Goal: Task Accomplishment & Management: Use online tool/utility

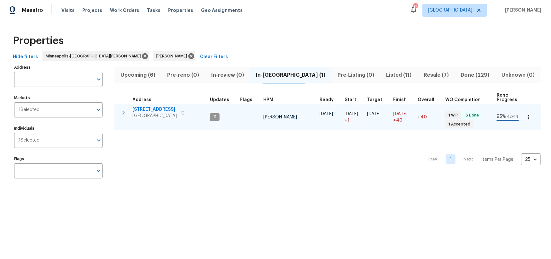
click at [124, 112] on icon "button" at bounding box center [124, 113] width 8 height 8
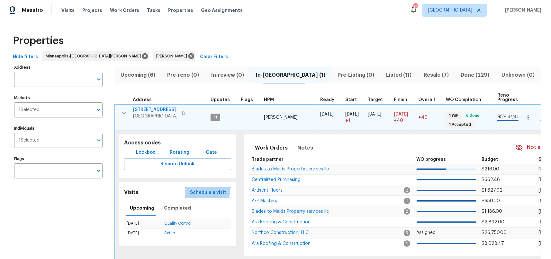
click at [206, 190] on span "Schedule a visit" at bounding box center [208, 193] width 36 height 8
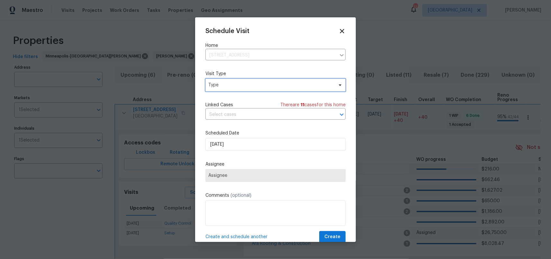
click at [321, 83] on span "Type" at bounding box center [270, 85] width 125 height 6
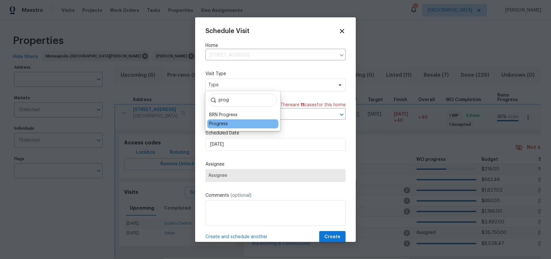
type input "prog"
click at [221, 123] on div "Progress" at bounding box center [218, 124] width 19 height 6
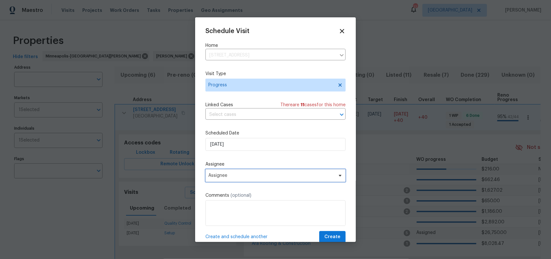
click at [241, 176] on span "Assignee" at bounding box center [271, 175] width 126 height 5
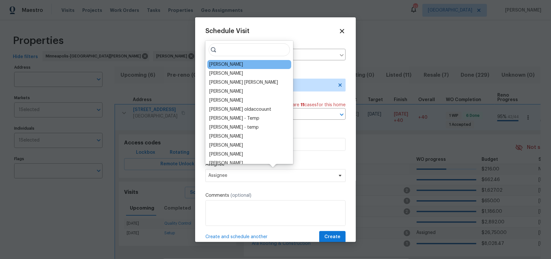
click at [244, 65] on div "[PERSON_NAME]" at bounding box center [249, 64] width 84 height 9
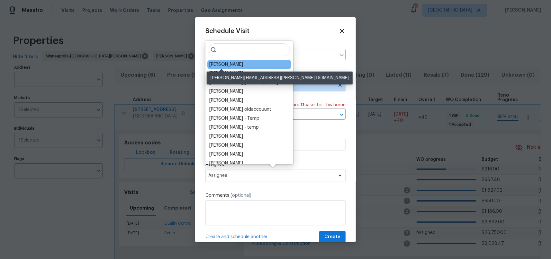
click at [230, 65] on div "[PERSON_NAME]" at bounding box center [226, 64] width 34 height 6
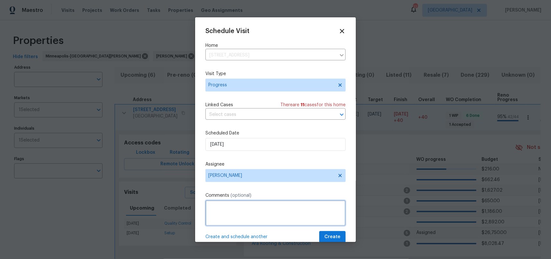
click at [255, 214] on textarea at bounding box center [275, 214] width 140 height 26
type textarea "Check status of garage build"
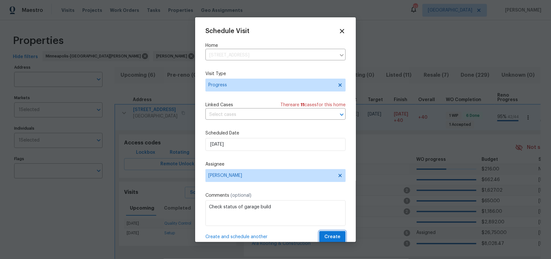
click at [329, 237] on span "Create" at bounding box center [332, 237] width 16 height 8
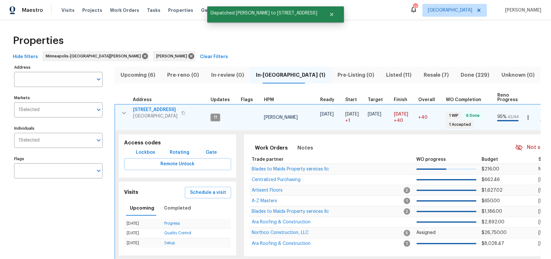
click at [74, 224] on div "Address Address Markets 1 Selected Markets Individuals 1 Selected Individuals F…" at bounding box center [62, 169] width 96 height 213
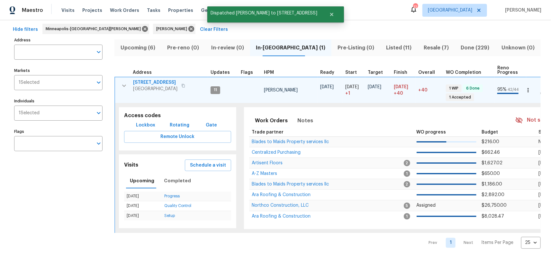
scroll to position [38, 0]
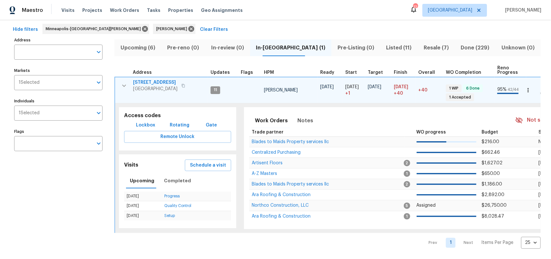
click at [122, 82] on icon "button" at bounding box center [124, 86] width 8 height 8
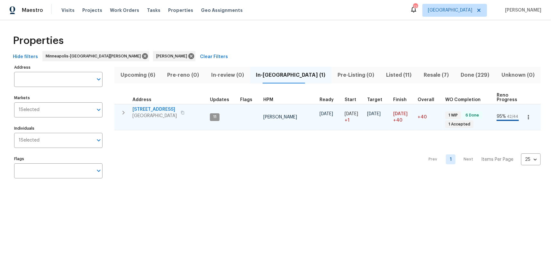
scroll to position [0, 0]
click at [139, 73] on span "Upcoming (6)" at bounding box center [137, 75] width 39 height 9
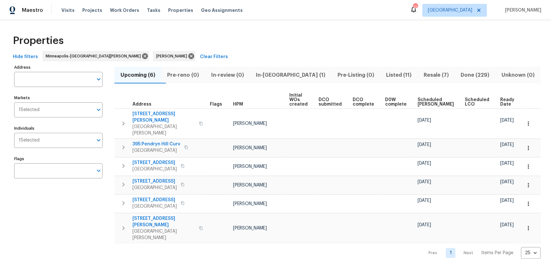
click at [427, 94] on th "Scheduled COE" at bounding box center [438, 100] width 47 height 18
click at [428, 102] on span "Scheduled COE" at bounding box center [436, 102] width 36 height 9
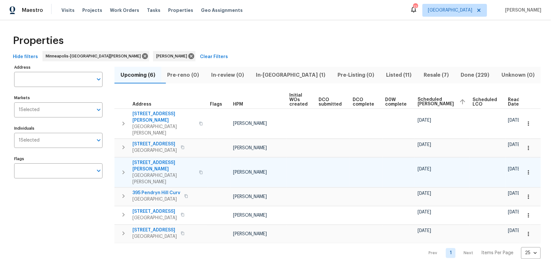
click at [126, 169] on icon "button" at bounding box center [124, 173] width 8 height 8
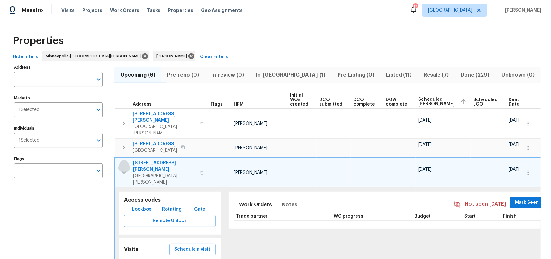
click at [122, 169] on icon "button" at bounding box center [124, 173] width 8 height 8
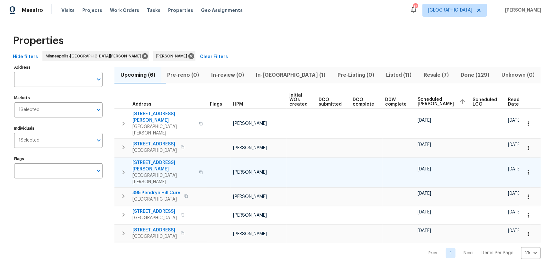
click at [525, 169] on icon "button" at bounding box center [528, 172] width 6 height 6
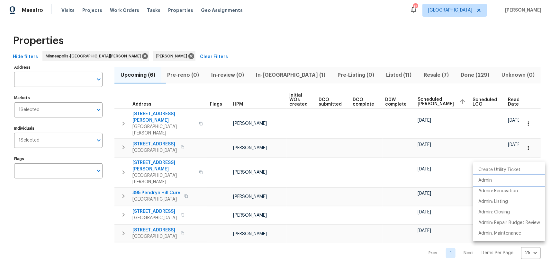
click at [481, 181] on p "Admin" at bounding box center [485, 180] width 14 height 7
drag, startPoint x: 81, startPoint y: 212, endPoint x: 39, endPoint y: 36, distance: 181.2
click at [81, 212] on div at bounding box center [275, 129] width 551 height 259
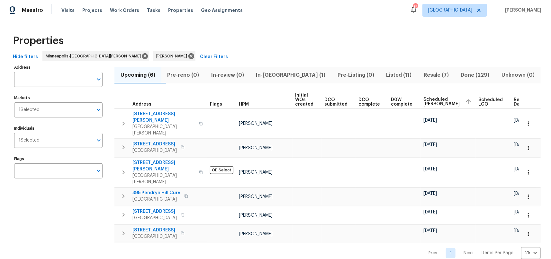
click at [384, 74] on span "Listed (11)" at bounding box center [399, 75] width 30 height 9
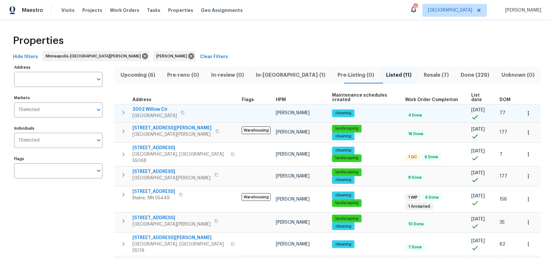
click at [123, 109] on icon "button" at bounding box center [124, 113] width 8 height 8
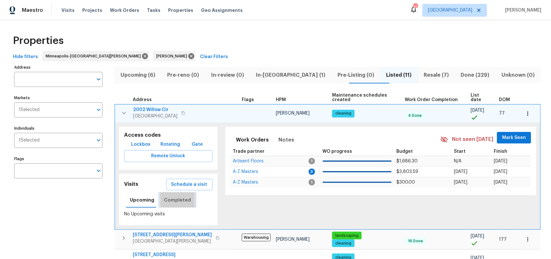
click at [181, 196] on span "Completed" at bounding box center [177, 200] width 27 height 8
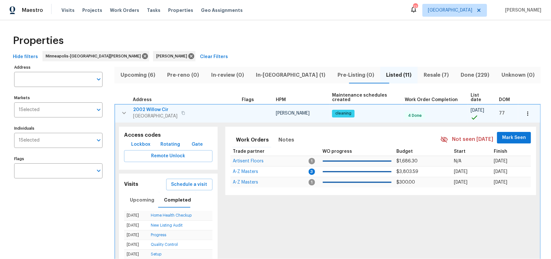
click at [125, 109] on icon "button" at bounding box center [124, 113] width 8 height 8
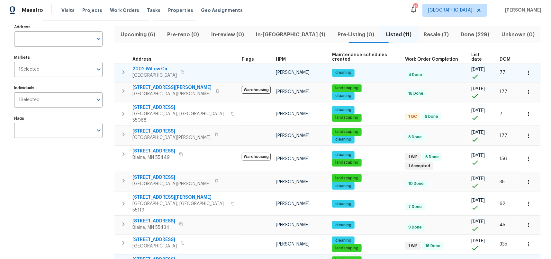
scroll to position [78, 0]
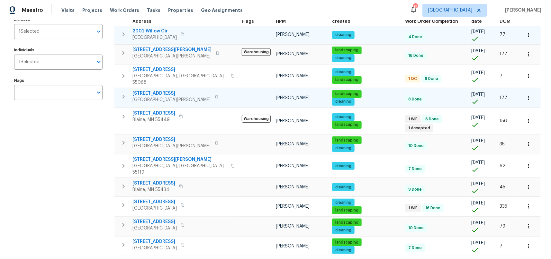
click at [124, 93] on icon "button" at bounding box center [124, 97] width 8 height 8
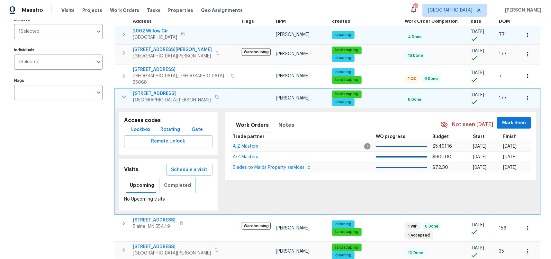
click at [178, 182] on span "Completed" at bounding box center [177, 186] width 27 height 8
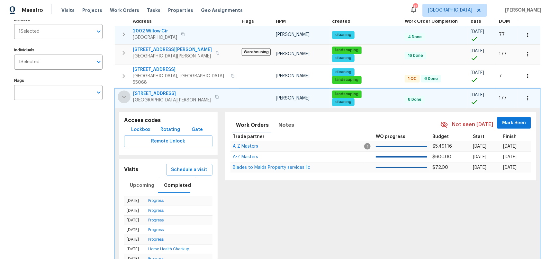
click at [121, 93] on icon "button" at bounding box center [124, 97] width 8 height 8
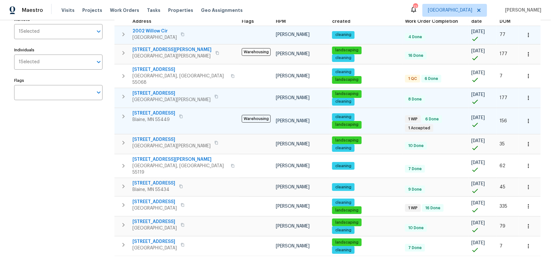
click at [124, 113] on icon "button" at bounding box center [124, 117] width 8 height 8
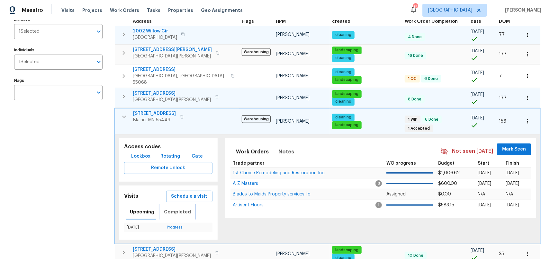
click at [183, 208] on span "Completed" at bounding box center [177, 212] width 27 height 8
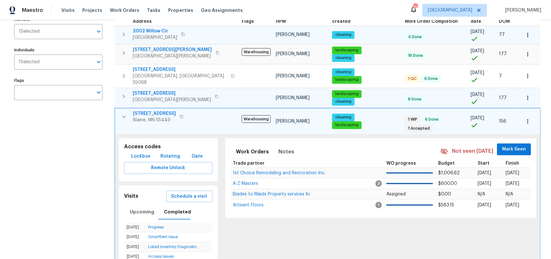
click at [124, 113] on icon "button" at bounding box center [124, 117] width 8 height 8
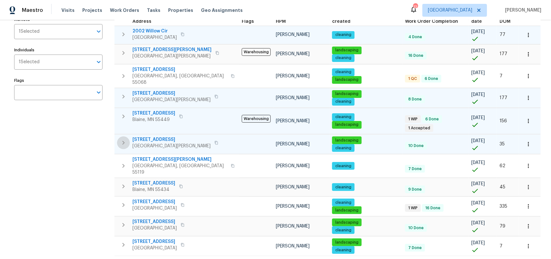
click at [124, 139] on icon "button" at bounding box center [124, 143] width 8 height 8
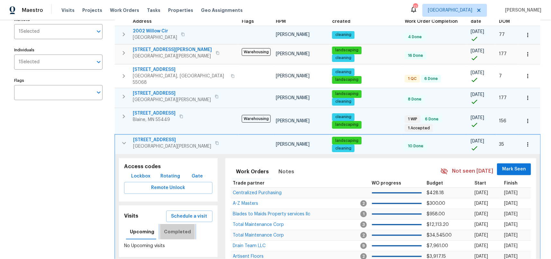
click at [179, 228] on span "Completed" at bounding box center [177, 232] width 27 height 8
click at [191, 213] on span "Schedule a visit" at bounding box center [189, 217] width 36 height 8
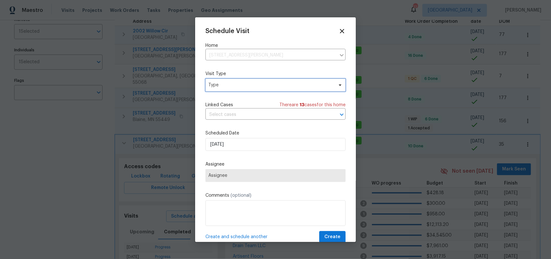
click at [236, 85] on span "Type" at bounding box center [270, 85] width 125 height 6
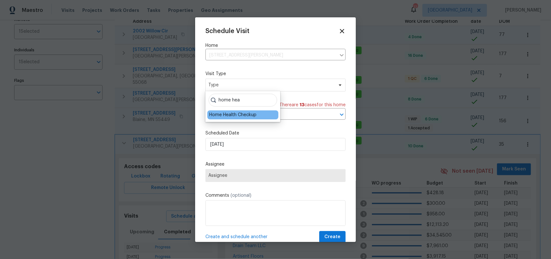
type input "home hea"
click at [235, 113] on div "Home Health Checkup" at bounding box center [232, 115] width 47 height 6
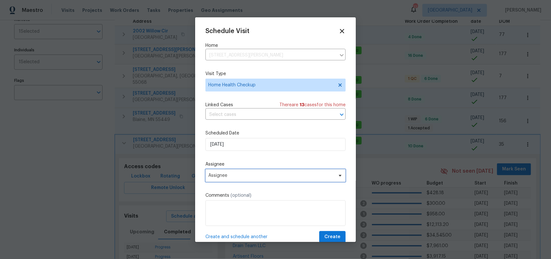
click at [315, 178] on span "Assignee" at bounding box center [271, 175] width 126 height 5
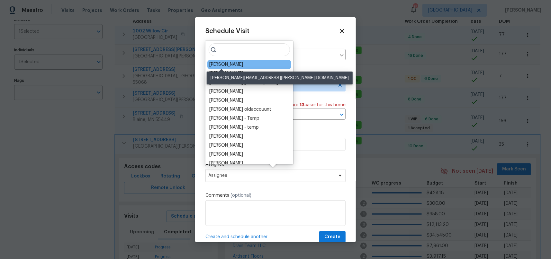
click at [229, 63] on div "[PERSON_NAME]" at bounding box center [226, 64] width 34 height 6
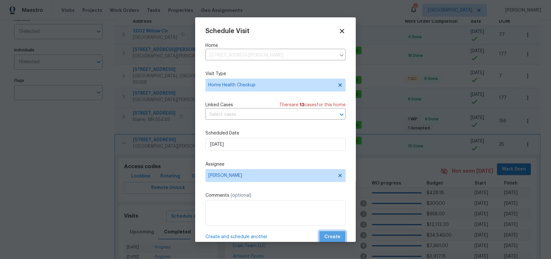
click at [329, 236] on span "Create" at bounding box center [332, 237] width 16 height 8
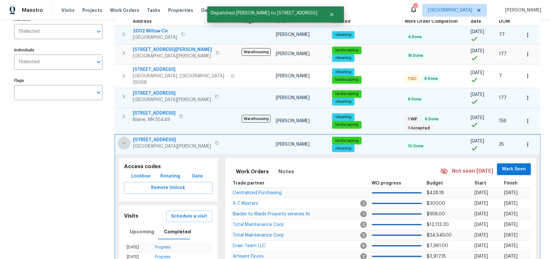
click at [123, 140] on icon "button" at bounding box center [124, 144] width 8 height 8
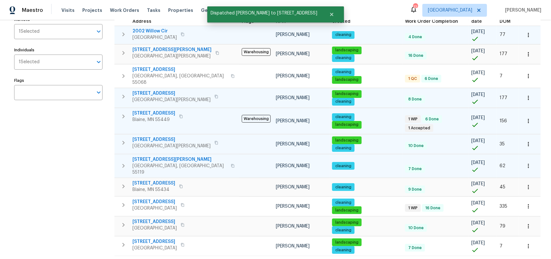
click at [125, 162] on icon "button" at bounding box center [124, 166] width 8 height 8
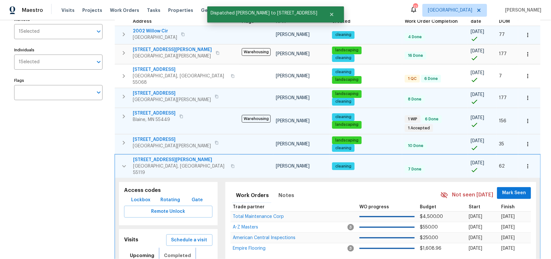
click at [169, 248] on button "Completed" at bounding box center [177, 255] width 35 height 15
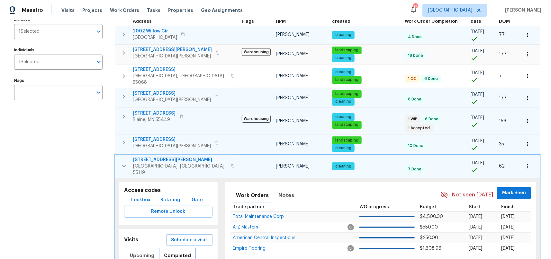
click at [169, 252] on span "Completed" at bounding box center [177, 256] width 27 height 8
click at [121, 163] on icon "button" at bounding box center [124, 167] width 8 height 8
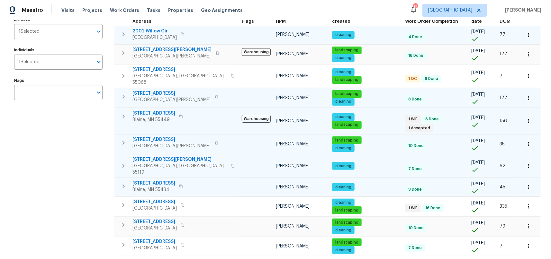
scroll to position [80, 0]
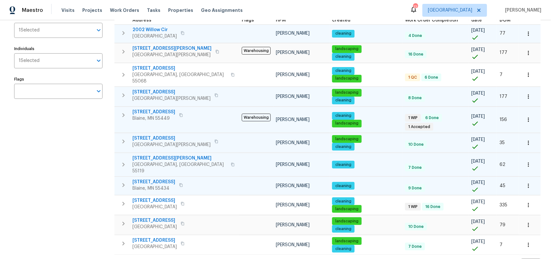
click at [123, 182] on icon "button" at bounding box center [124, 186] width 8 height 8
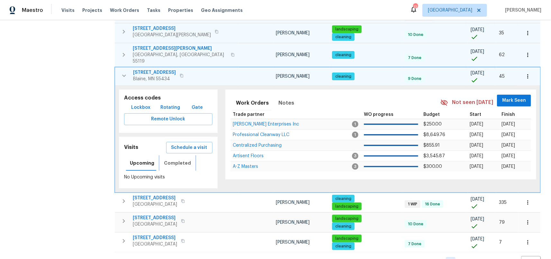
click at [175, 159] on span "Completed" at bounding box center [177, 163] width 27 height 8
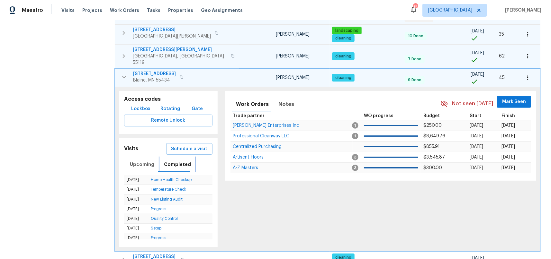
scroll to position [190, 0]
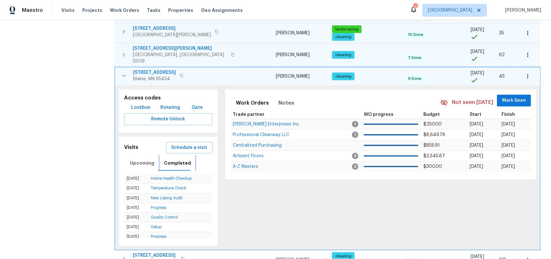
click at [175, 159] on span "Completed" at bounding box center [177, 163] width 27 height 8
click at [121, 72] on icon "button" at bounding box center [124, 76] width 8 height 8
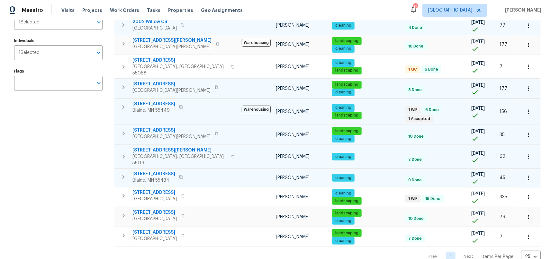
scroll to position [87, 0]
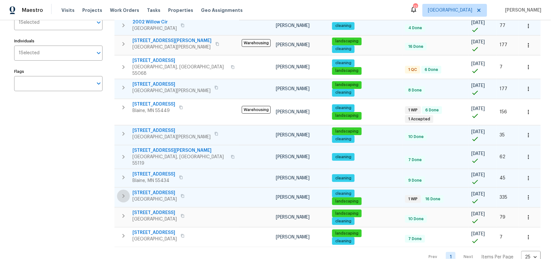
click at [126, 193] on icon "button" at bounding box center [124, 197] width 8 height 8
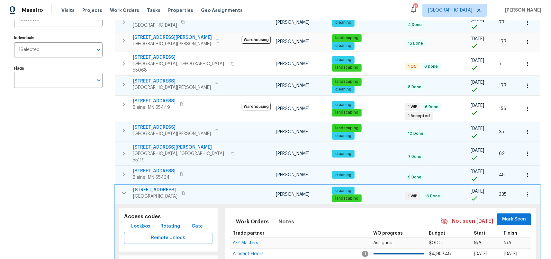
scroll to position [175, 0]
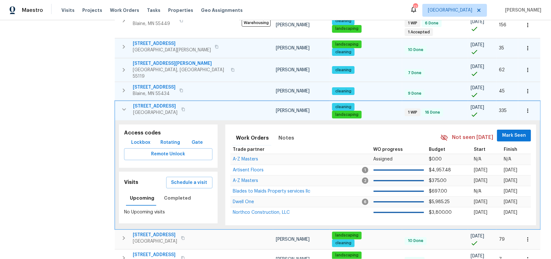
click at [119, 103] on button "button" at bounding box center [124, 109] width 13 height 13
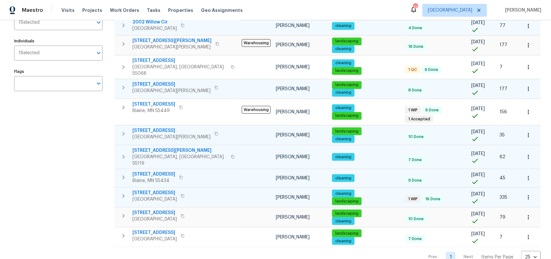
scroll to position [87, 0]
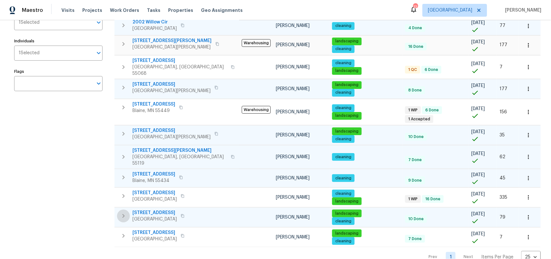
click at [125, 212] on icon "button" at bounding box center [124, 216] width 8 height 8
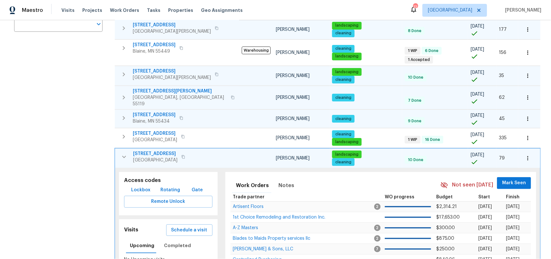
scroll to position [195, 0]
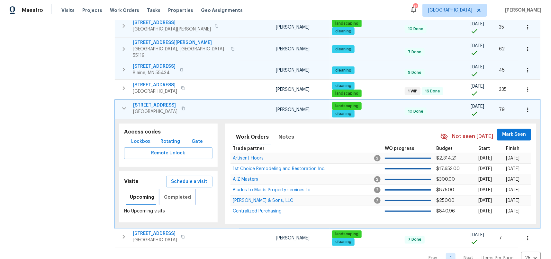
click at [180, 194] on span "Completed" at bounding box center [177, 198] width 27 height 8
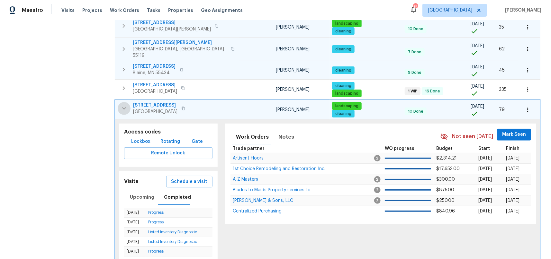
click at [123, 105] on icon "button" at bounding box center [124, 109] width 8 height 8
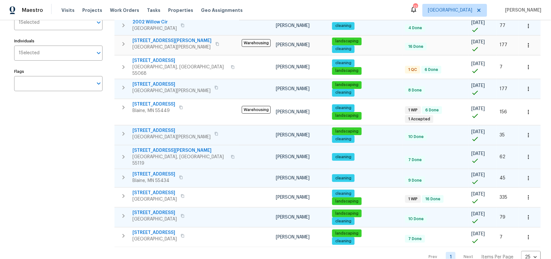
scroll to position [87, 0]
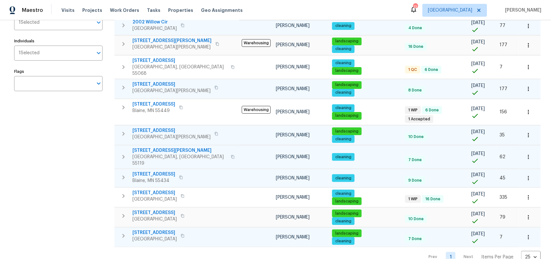
click at [125, 232] on icon "button" at bounding box center [124, 236] width 8 height 8
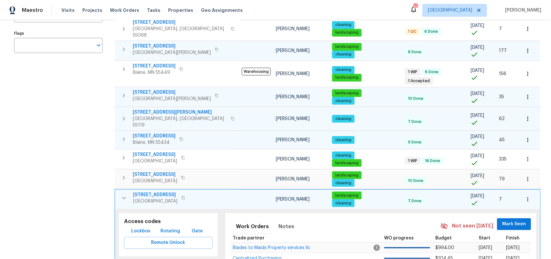
scroll to position [197, 0]
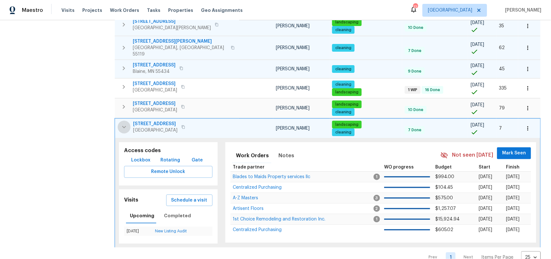
click at [119, 121] on button "button" at bounding box center [124, 127] width 13 height 13
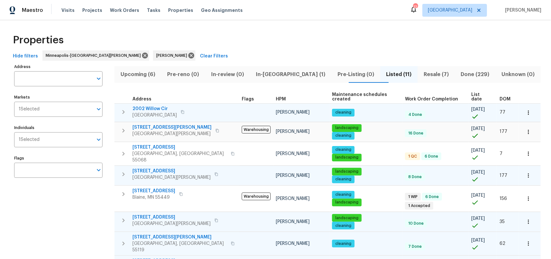
scroll to position [0, 0]
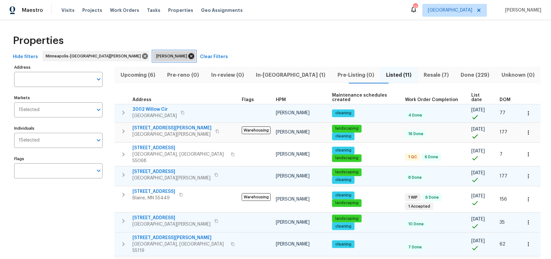
click at [188, 55] on icon at bounding box center [191, 56] width 7 height 7
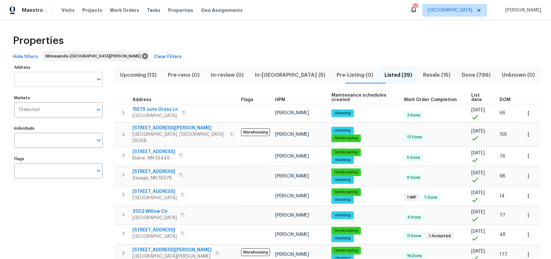
click at [47, 77] on input "Address" at bounding box center [53, 79] width 79 height 15
type input "3802 togo"
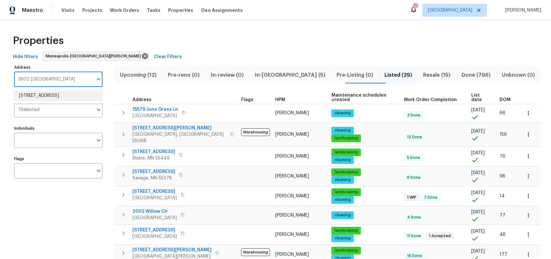
click at [40, 95] on li "3802 Togo Rd Spring Park MN 55384" at bounding box center [58, 96] width 88 height 11
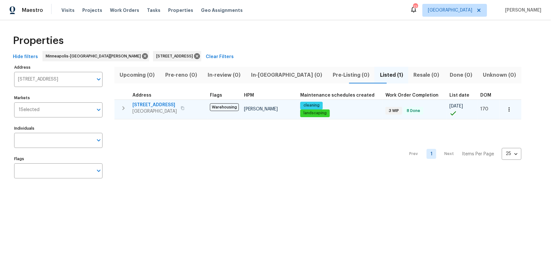
click at [122, 108] on icon "button" at bounding box center [124, 108] width 8 height 8
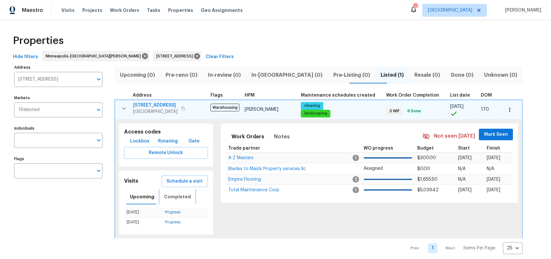
click at [177, 197] on span "Completed" at bounding box center [177, 197] width 27 height 8
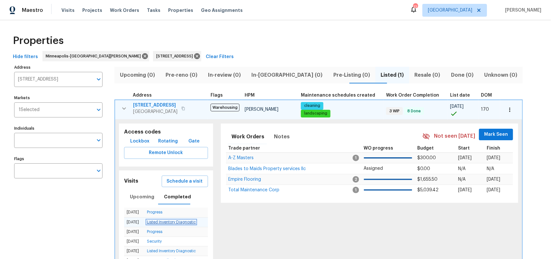
click at [164, 223] on link "Listed Inventory Diagnostic" at bounding box center [171, 223] width 49 height 4
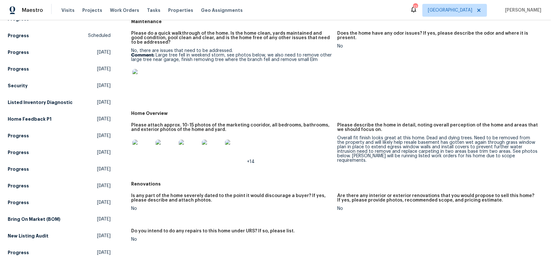
scroll to position [83, 0]
click at [143, 148] on img at bounding box center [142, 150] width 21 height 21
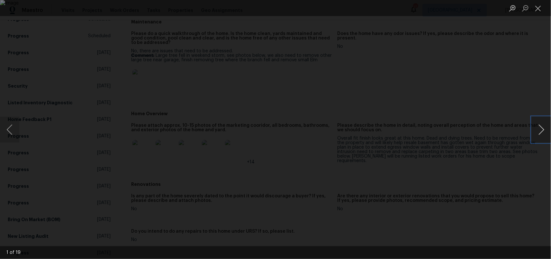
click at [541, 132] on button "Next image" at bounding box center [541, 130] width 19 height 26
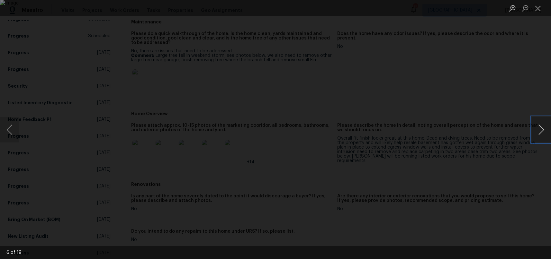
click at [541, 132] on button "Next image" at bounding box center [541, 130] width 19 height 26
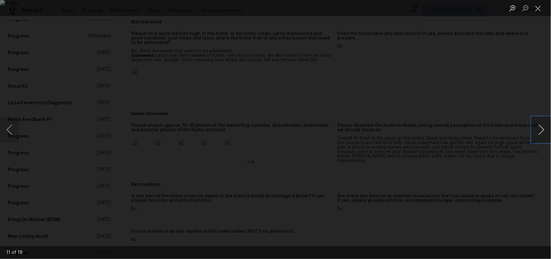
click at [541, 132] on button "Next image" at bounding box center [541, 130] width 19 height 26
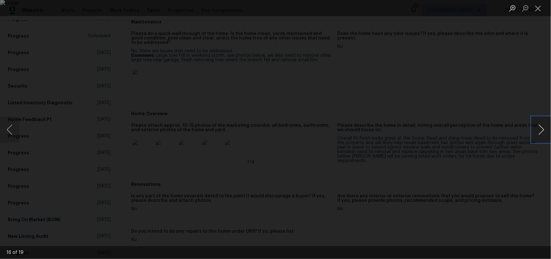
click at [541, 132] on button "Next image" at bounding box center [541, 130] width 19 height 26
click at [540, 10] on button "Close lightbox" at bounding box center [538, 8] width 13 height 11
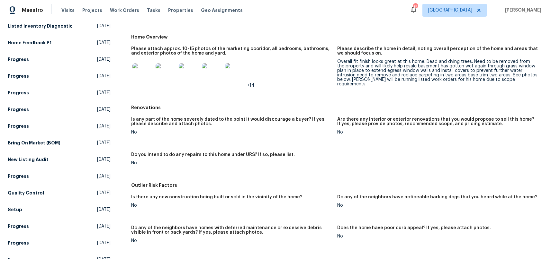
scroll to position [0, 0]
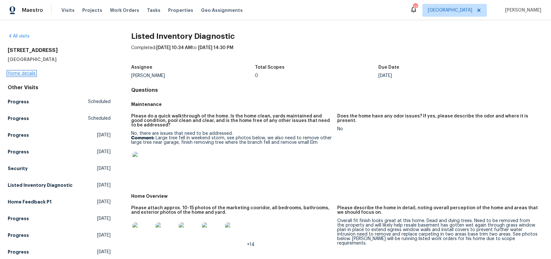
click at [26, 75] on link "Home details" at bounding box center [22, 73] width 28 height 5
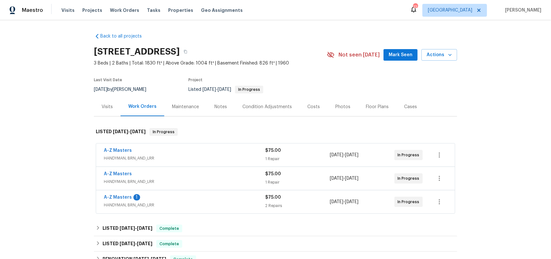
click at [214, 105] on div "Notes" at bounding box center [220, 107] width 13 height 6
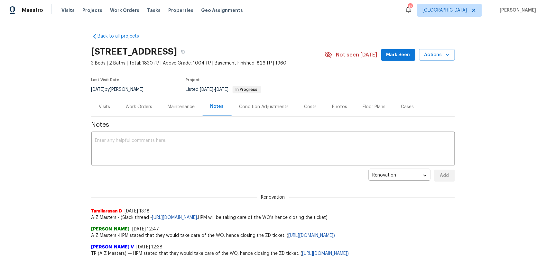
click at [133, 105] on div "Work Orders" at bounding box center [139, 107] width 27 height 6
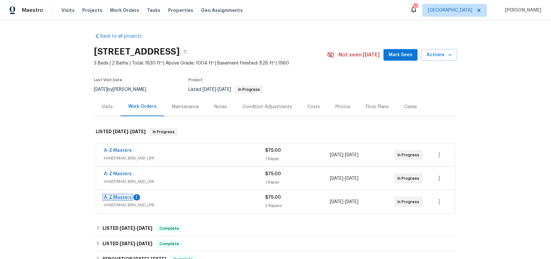
click at [110, 199] on link "A-Z Masters" at bounding box center [118, 197] width 28 height 5
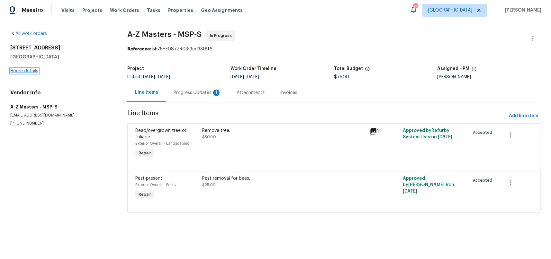
click at [32, 72] on link "Home details" at bounding box center [24, 71] width 28 height 5
